Goal: Task Accomplishment & Management: Use online tool/utility

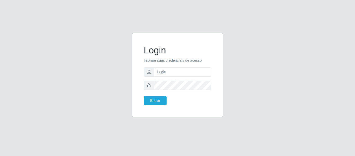
type input "[EMAIL_ADDRESS][DOMAIN_NAME]"
click at [144, 96] on button "Entrar" at bounding box center [155, 100] width 23 height 9
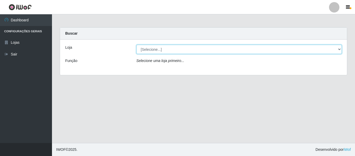
click at [339, 49] on select "[Selecione...] SuperFácil Atacado - São Gonçalo do Amarante" at bounding box center [239, 49] width 206 height 9
select select "408"
click at [136, 45] on select "[Selecione...] SuperFácil Atacado - São Gonçalo do Amarante" at bounding box center [239, 49] width 206 height 9
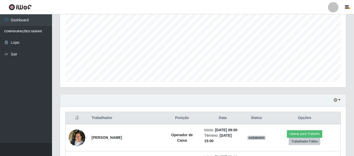
scroll to position [259726, 259549]
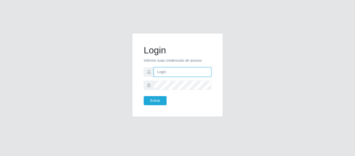
click at [192, 71] on input "text" at bounding box center [182, 71] width 57 height 9
type input "[EMAIL_ADDRESS][DOMAIN_NAME]"
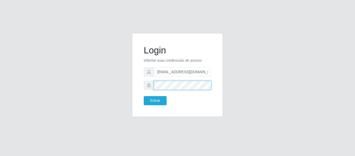
click at [144, 96] on button "Entrar" at bounding box center [155, 100] width 23 height 9
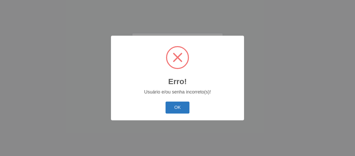
click at [184, 109] on button "OK" at bounding box center [178, 107] width 24 height 12
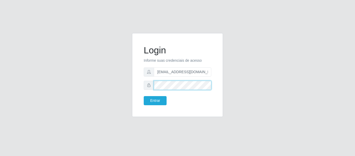
click at [144, 96] on button "Entrar" at bounding box center [155, 100] width 23 height 9
